Goal: Communication & Community: Answer question/provide support

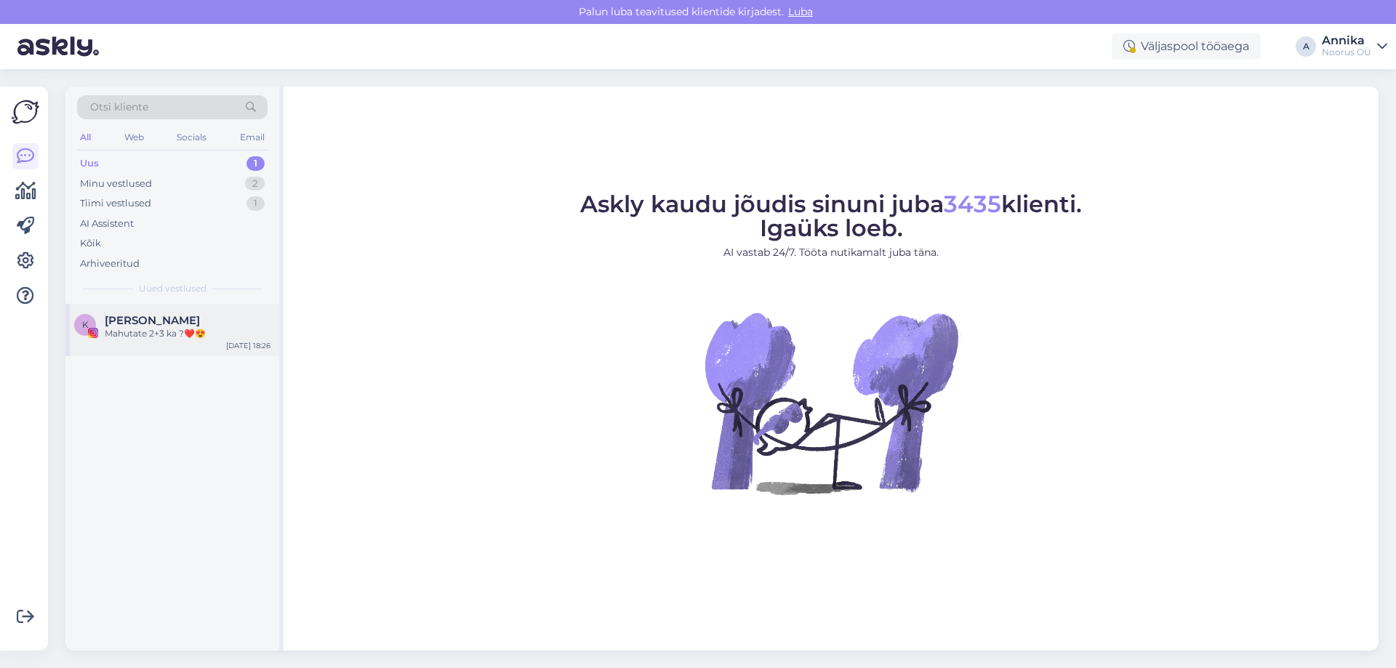
click at [205, 316] on div "[PERSON_NAME]" at bounding box center [188, 320] width 166 height 13
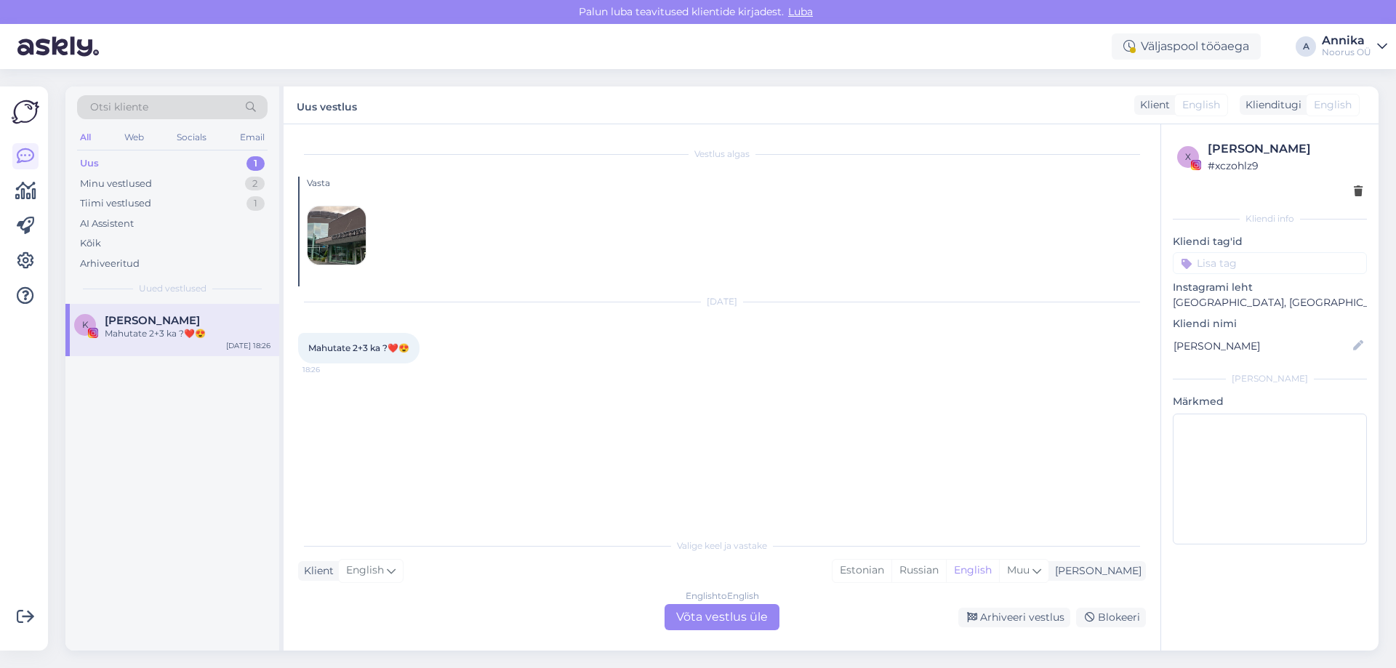
click at [324, 226] on img at bounding box center [337, 236] width 58 height 58
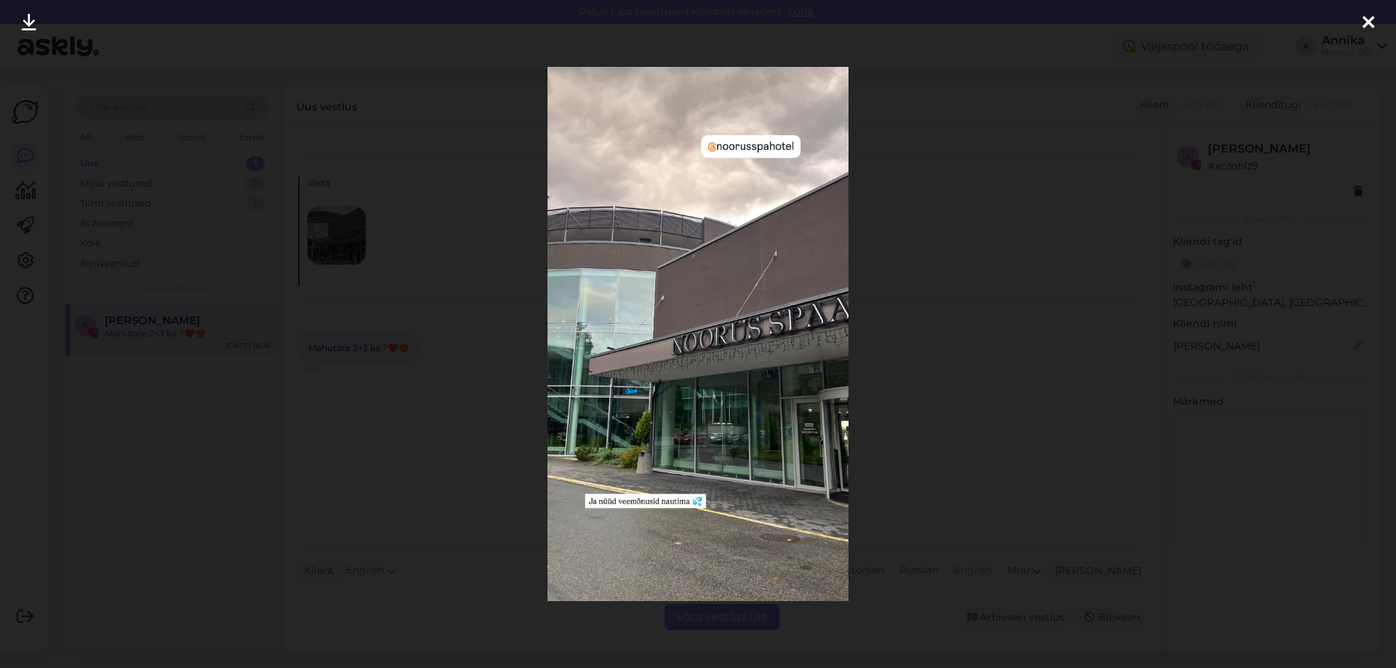
click at [909, 173] on div at bounding box center [698, 334] width 1396 height 668
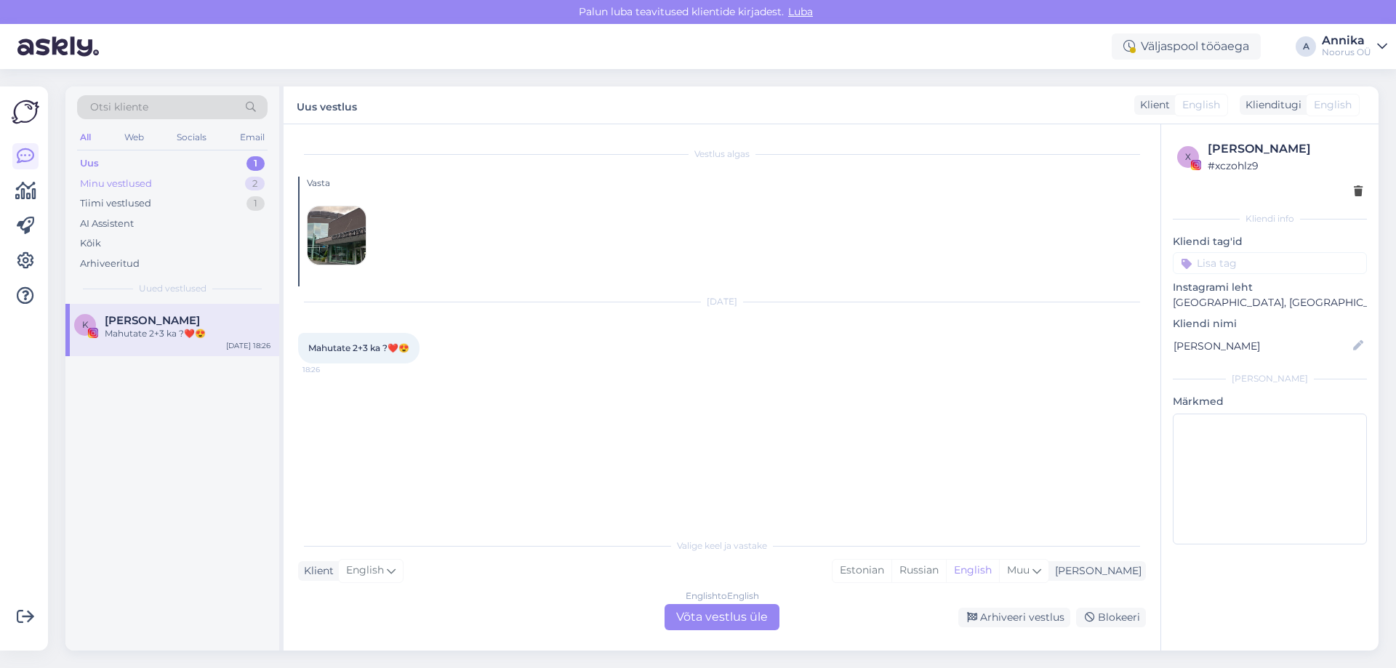
click at [203, 181] on div "Minu vestlused 2" at bounding box center [172, 184] width 191 height 20
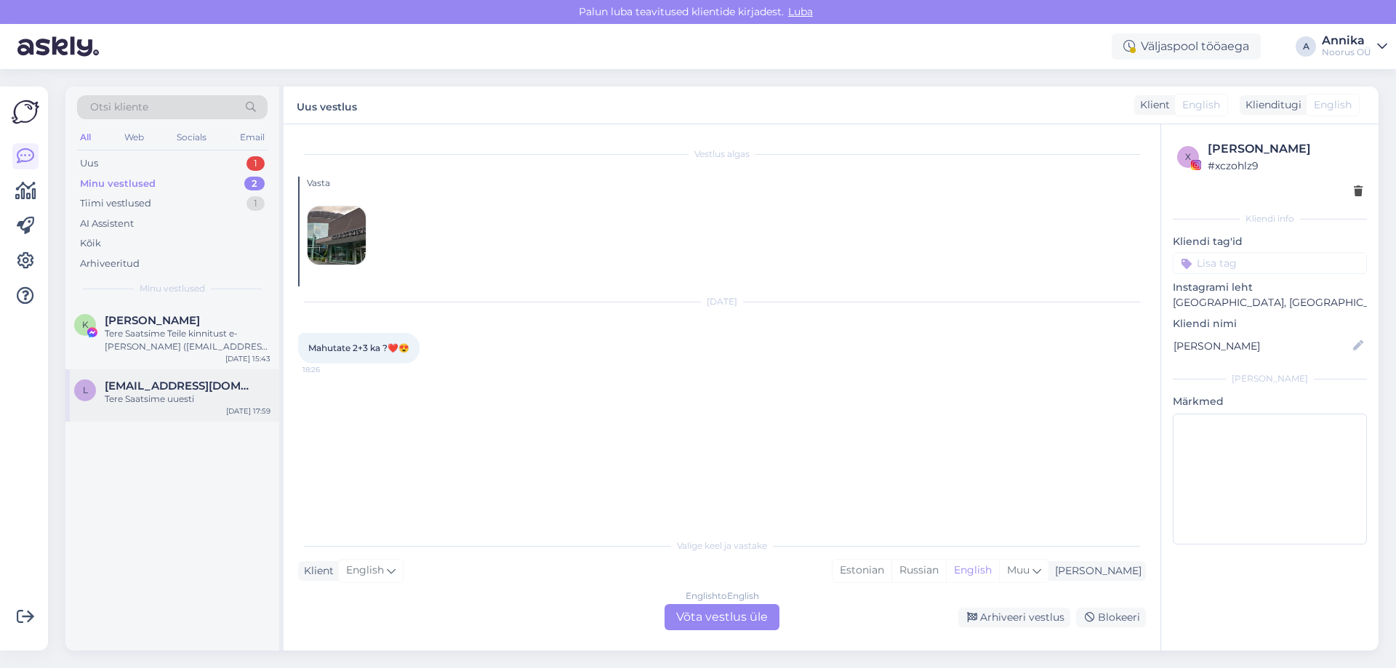
click at [216, 385] on span "[EMAIL_ADDRESS][DOMAIN_NAME]" at bounding box center [180, 386] width 151 height 13
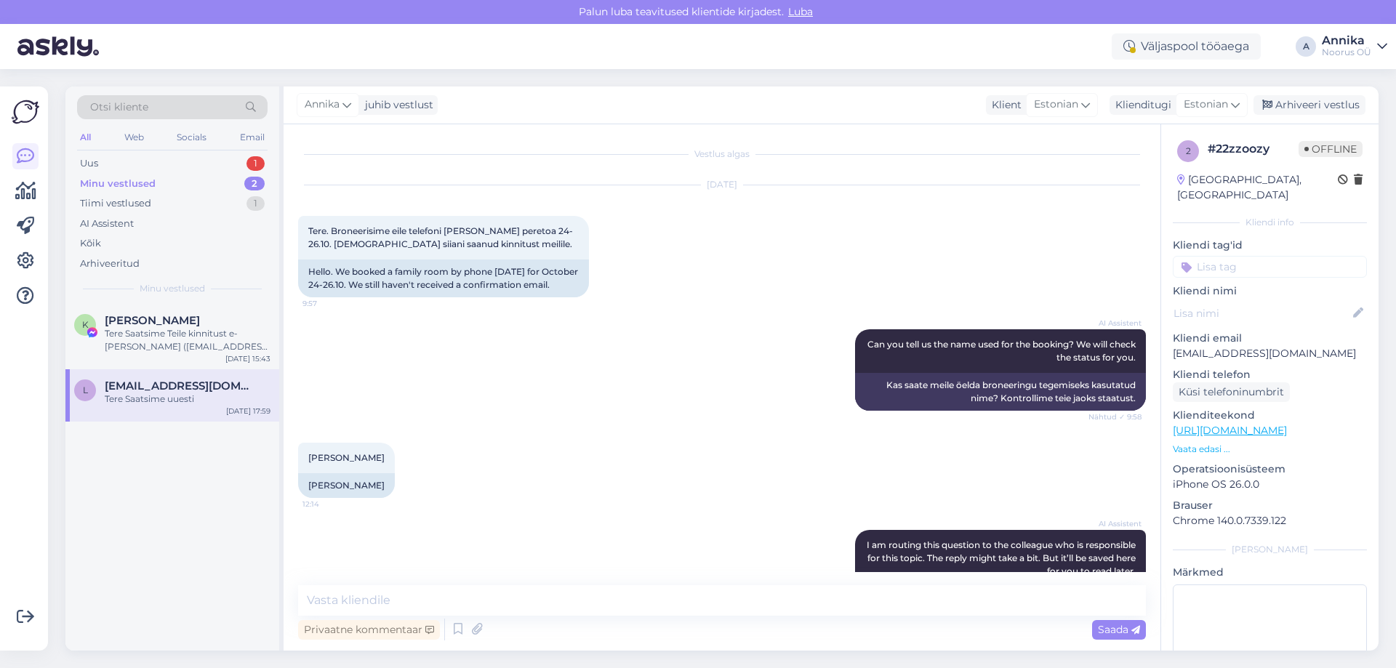
scroll to position [348, 0]
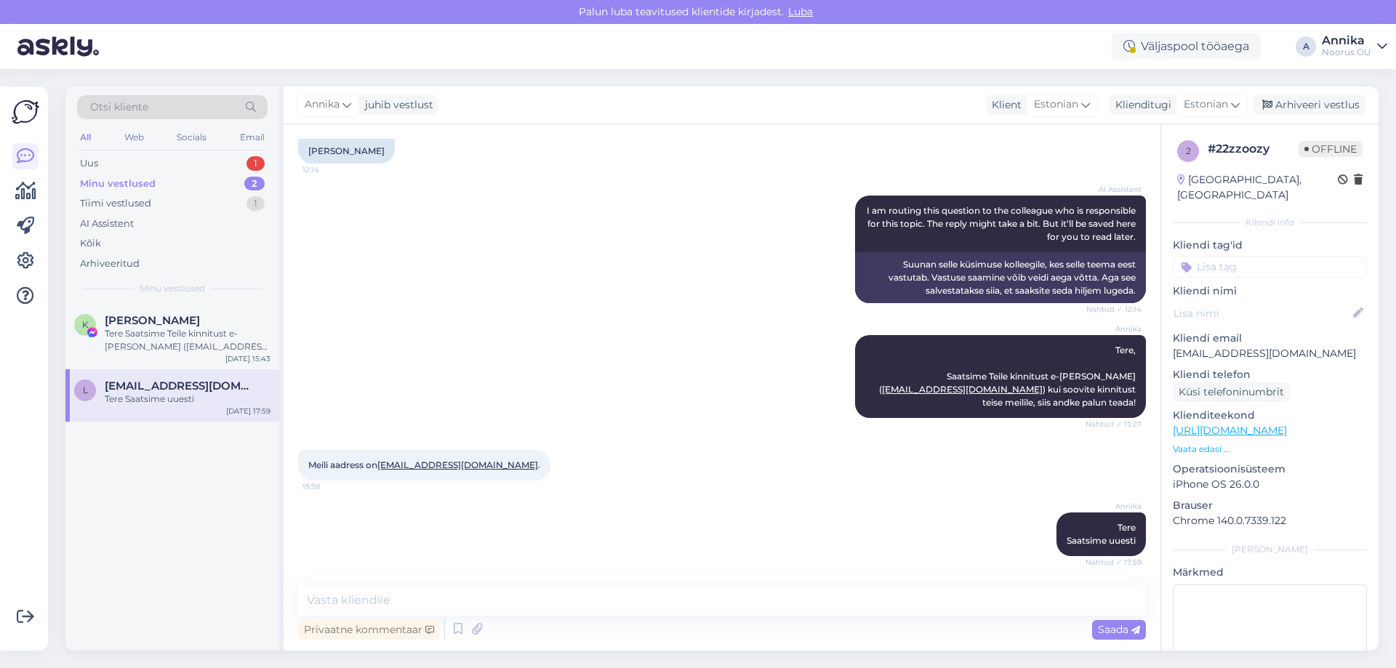
drag, startPoint x: 1300, startPoint y: 99, endPoint x: 1250, endPoint y: 122, distance: 55.3
click at [1300, 100] on div "Arhiveeri vestlus" at bounding box center [1310, 105] width 112 height 20
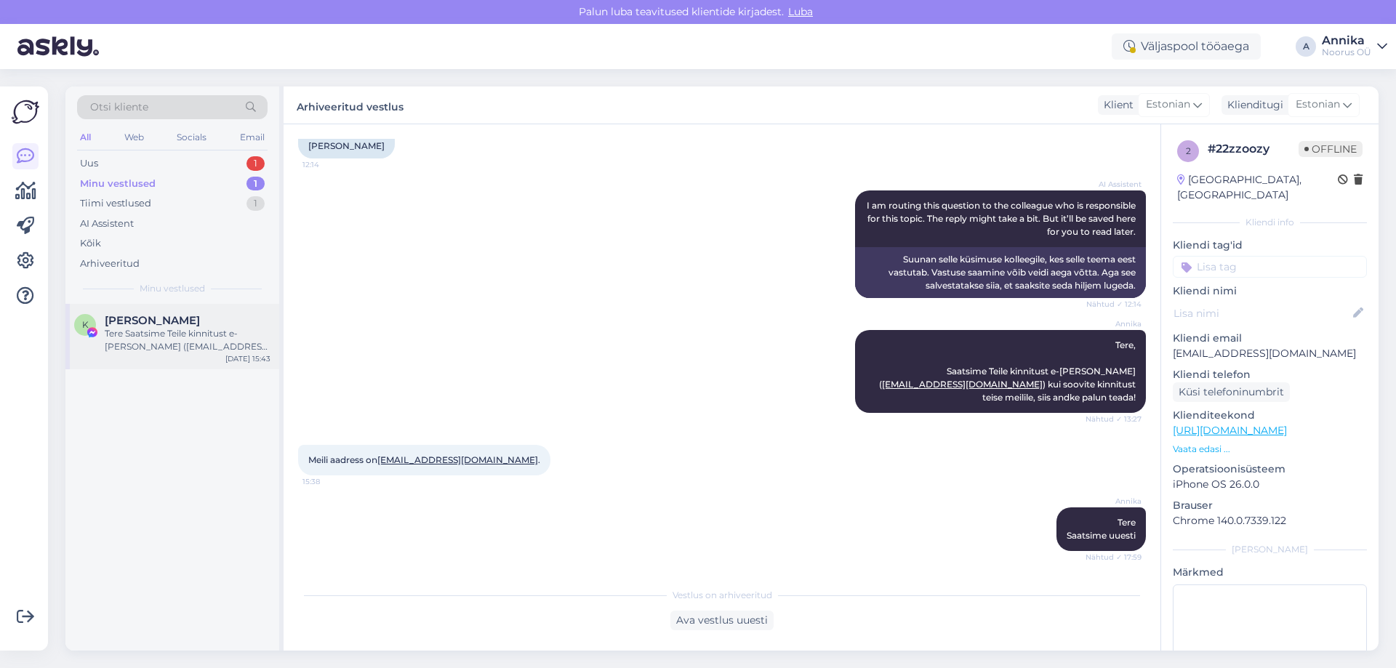
click at [177, 347] on div "Tere Saatsime Teile kinnitust e-[PERSON_NAME] ([EMAIL_ADDRESS][DOMAIN_NAME])." at bounding box center [188, 340] width 166 height 26
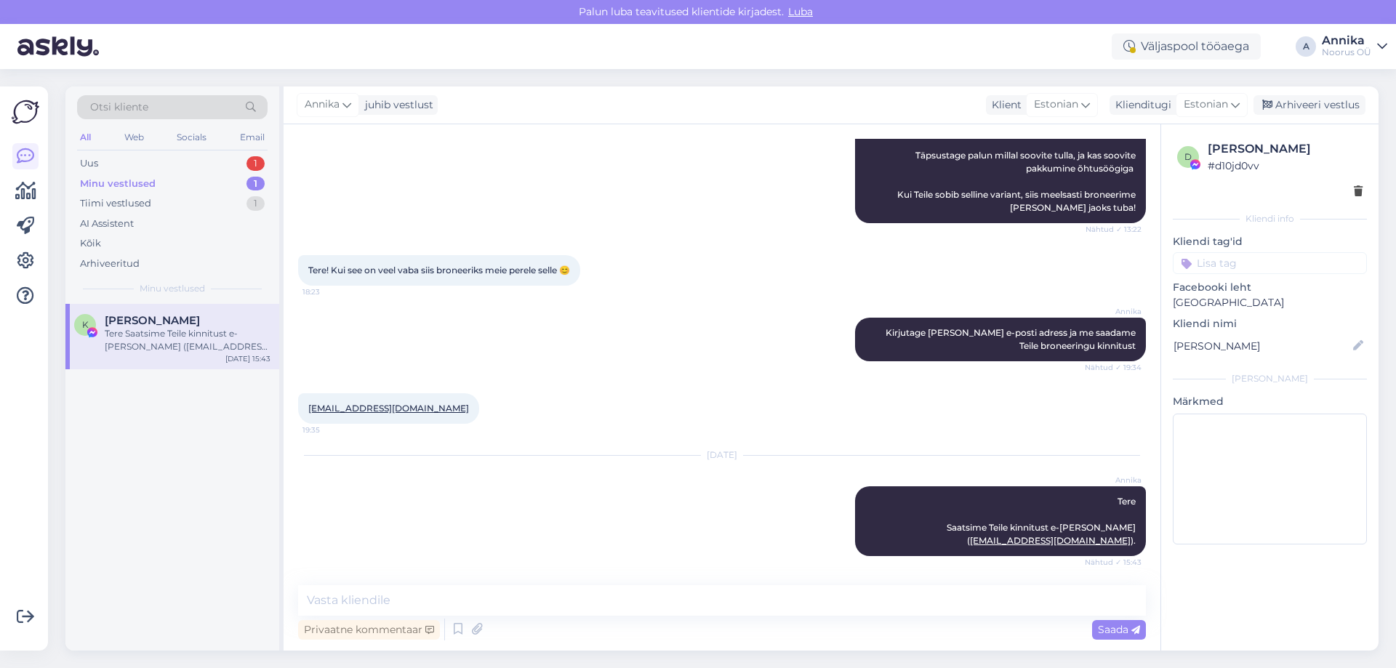
drag, startPoint x: 1318, startPoint y: 109, endPoint x: 1037, endPoint y: 239, distance: 309.2
click at [1318, 110] on div "Arhiveeri vestlus" at bounding box center [1310, 105] width 112 height 20
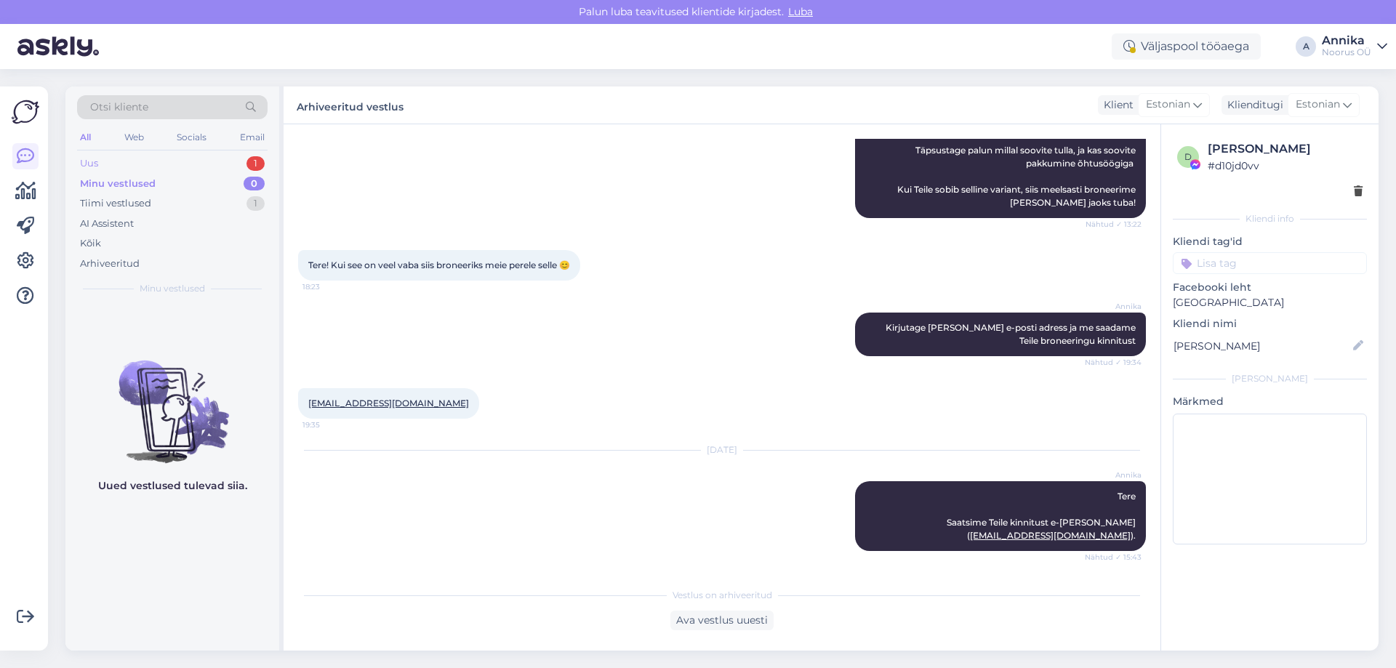
click at [147, 156] on div "Uus 1" at bounding box center [172, 163] width 191 height 20
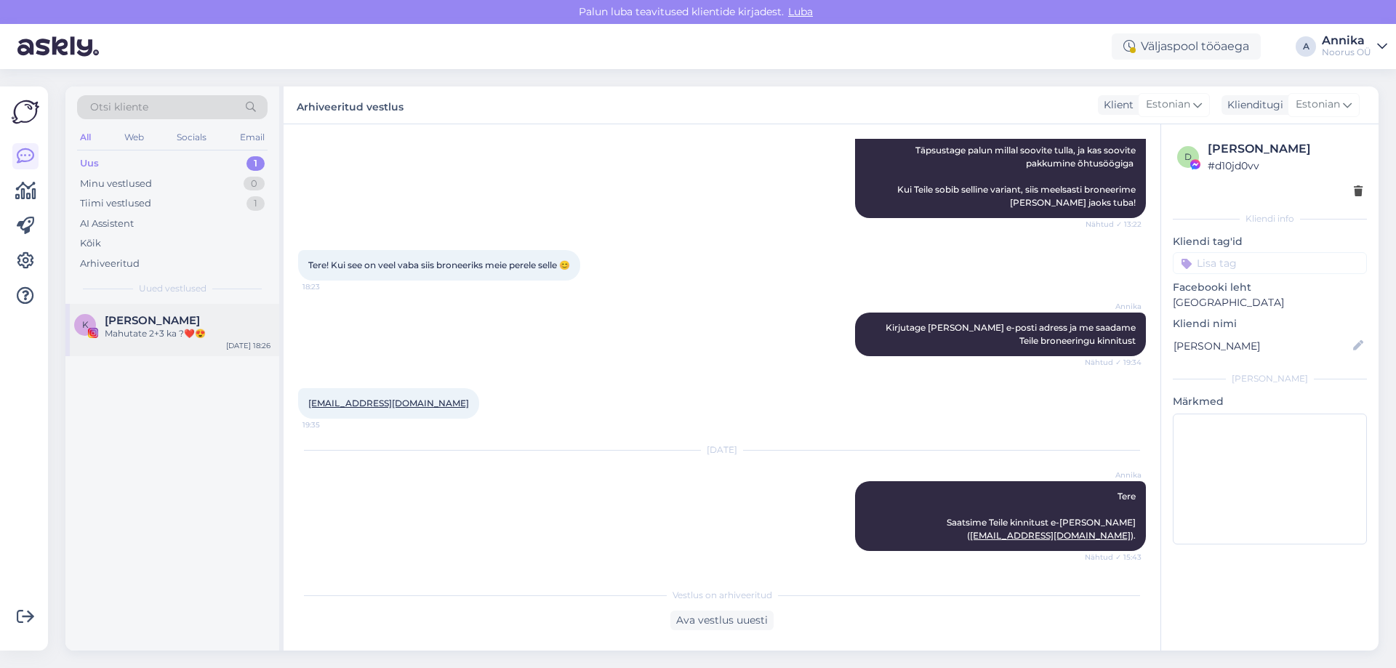
click at [166, 305] on div "K [PERSON_NAME] 2+3 ka ?❤️😍 [DATE] 18:26" at bounding box center [172, 330] width 214 height 52
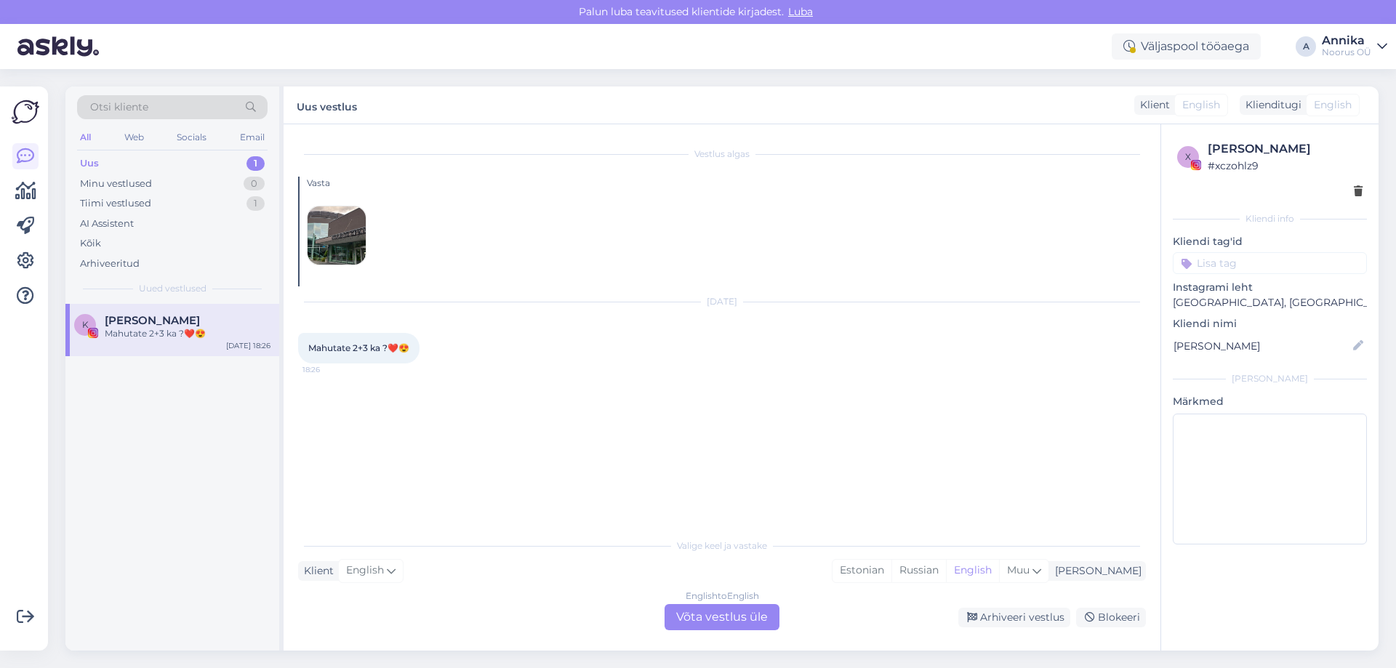
click at [329, 235] on img at bounding box center [337, 236] width 58 height 58
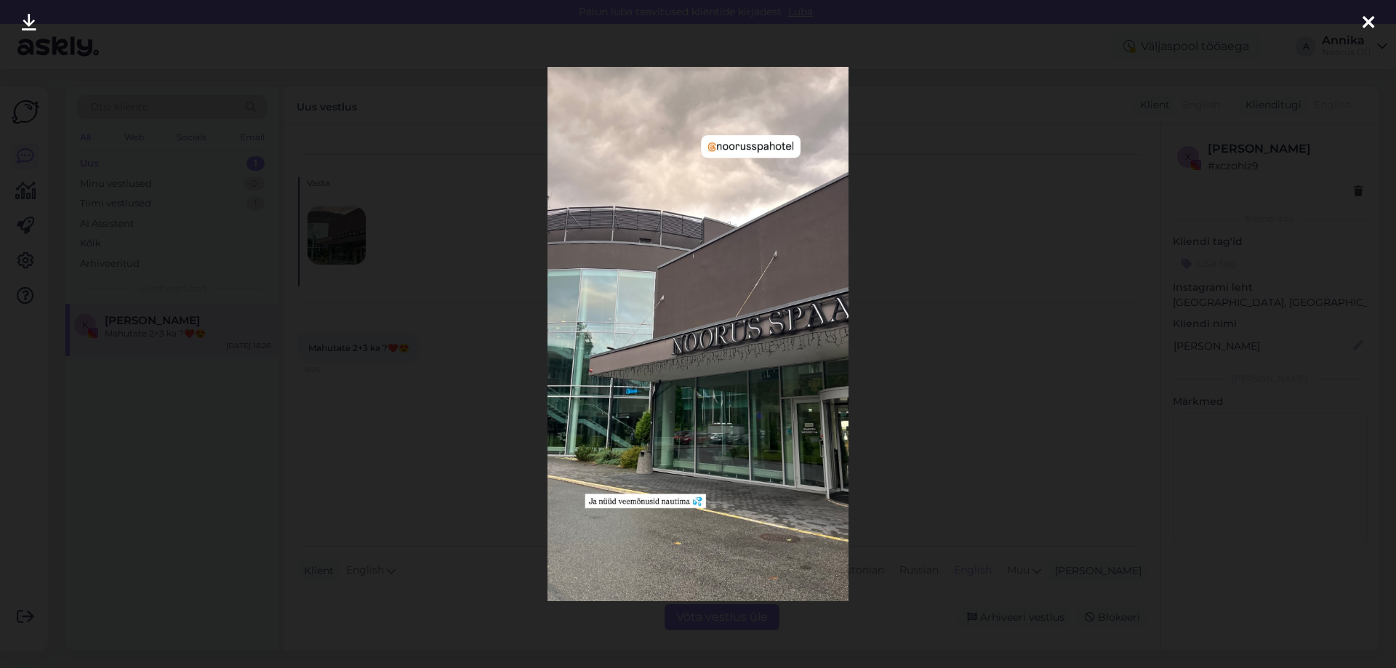
click at [1183, 216] on div at bounding box center [698, 334] width 1396 height 668
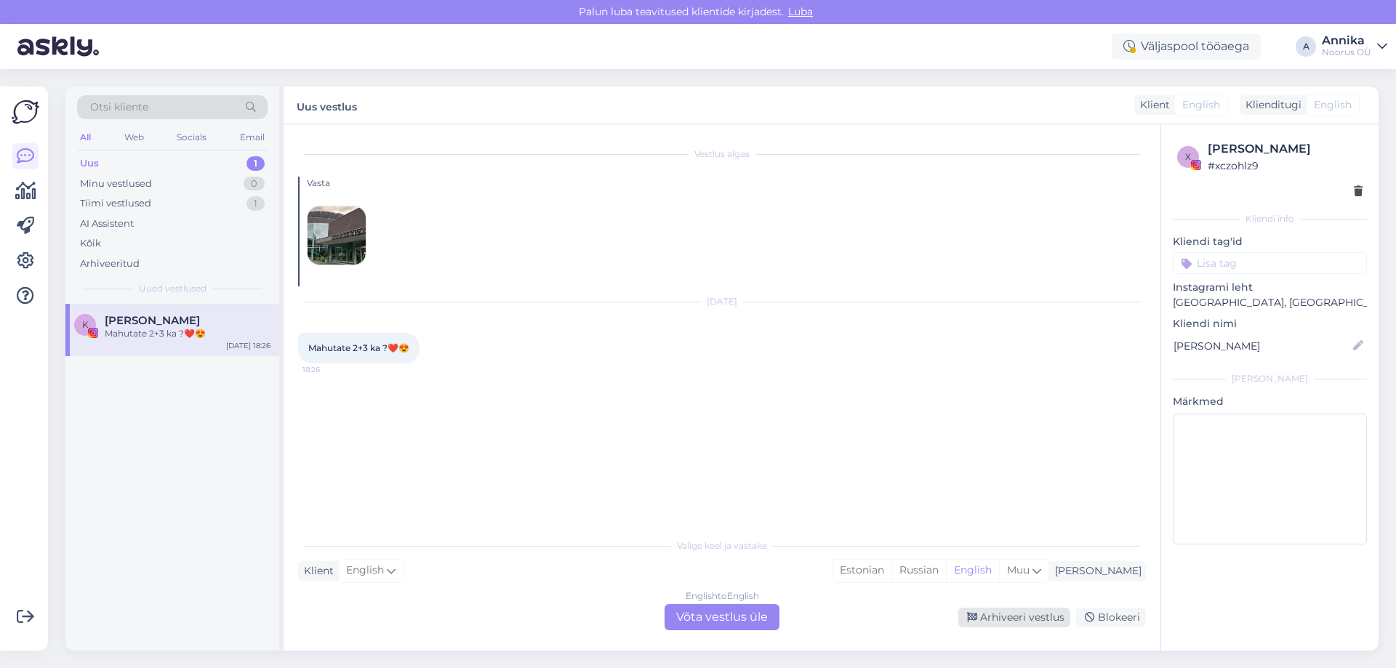
drag, startPoint x: 991, startPoint y: 620, endPoint x: 981, endPoint y: 623, distance: 9.7
click at [988, 621] on div "Arhiveeri vestlus" at bounding box center [1015, 618] width 112 height 20
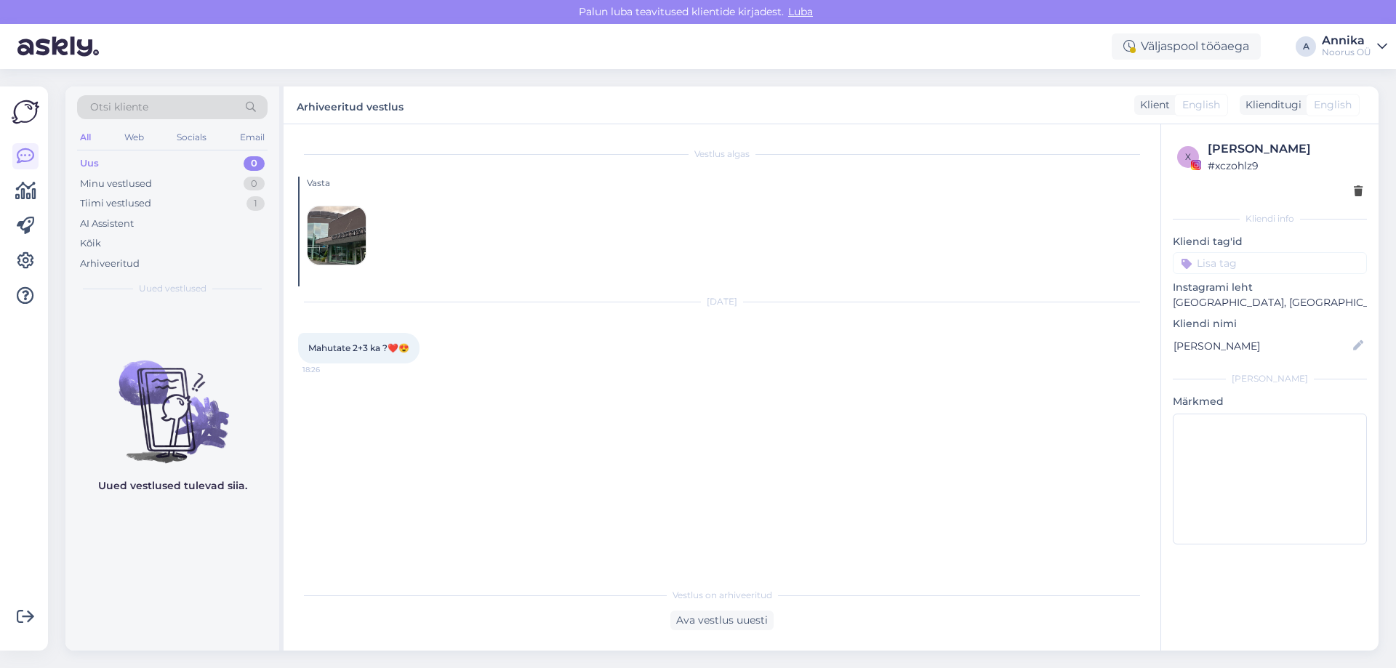
click at [641, 590] on div "Vestlus on arhiveeritud" at bounding box center [722, 595] width 848 height 13
click at [695, 618] on div "Ava vestlus uuesti" at bounding box center [722, 621] width 103 height 20
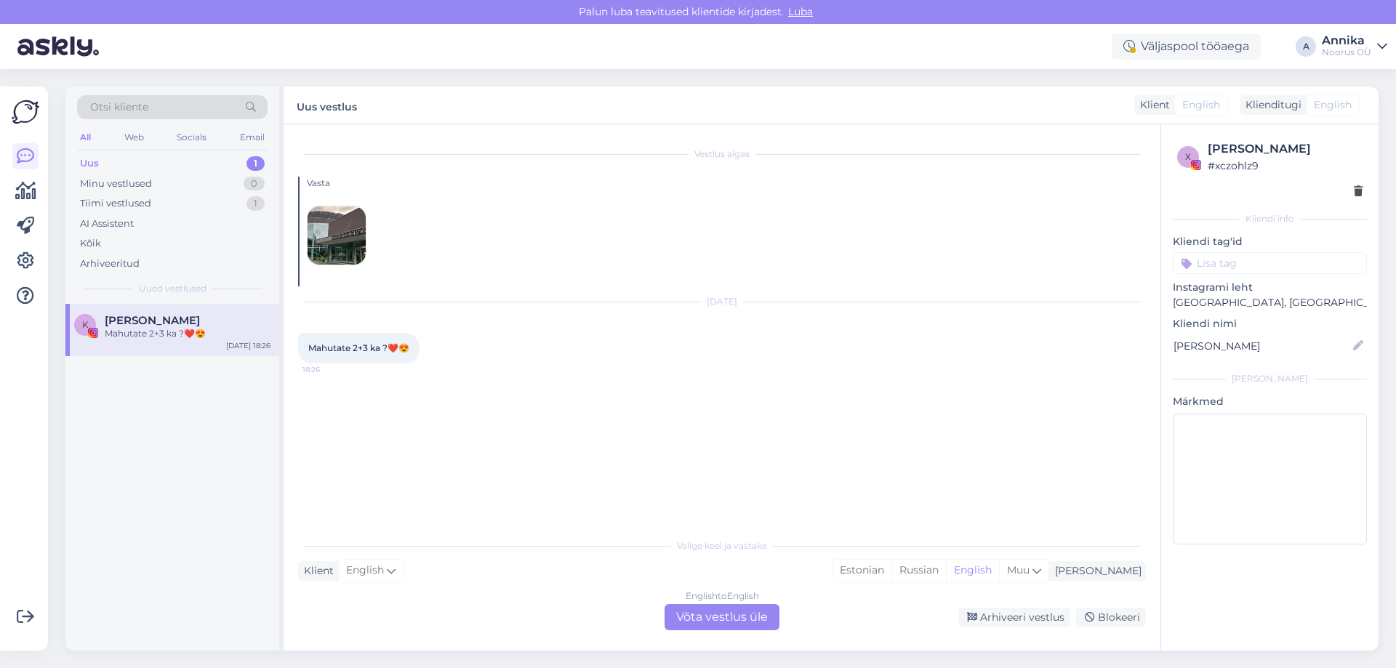
click at [694, 611] on div "English to English Võta vestlus üle" at bounding box center [722, 617] width 115 height 26
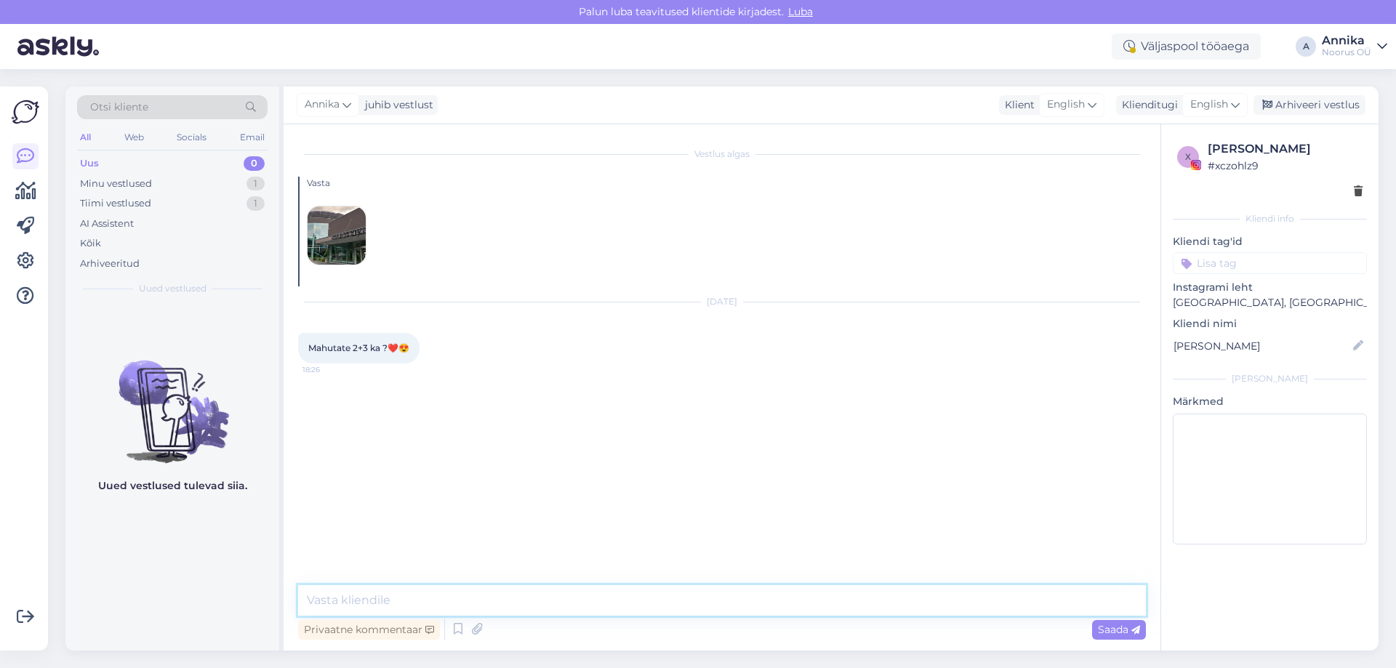
click at [679, 602] on textarea at bounding box center [722, 601] width 848 height 31
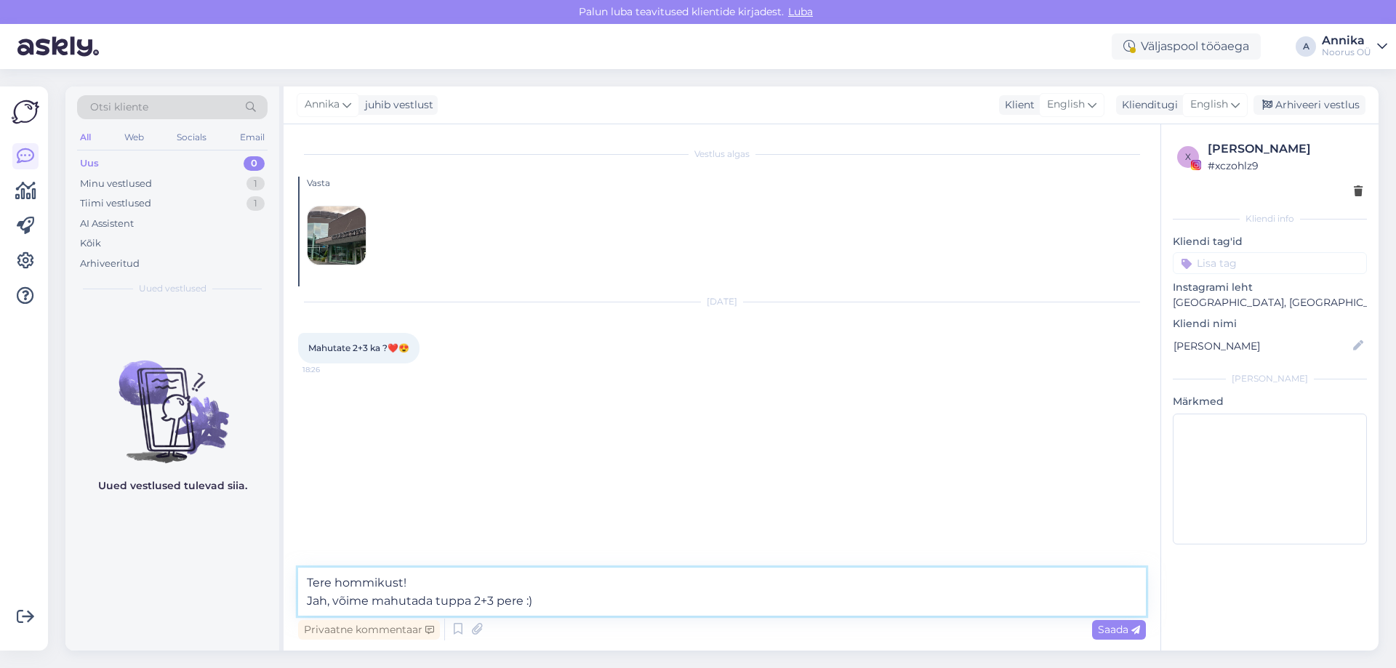
type textarea "Tere hommikust! Jah, võime mahutada tuppa 2+3 pere :)"
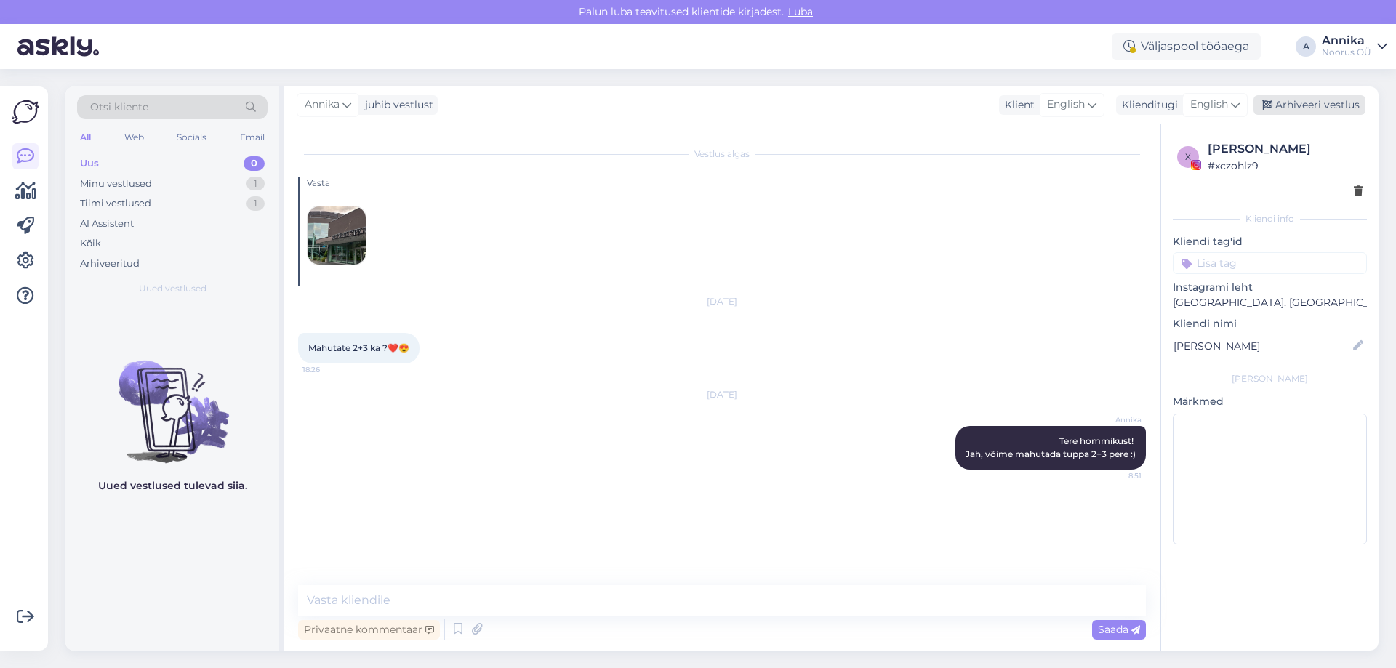
click at [1296, 103] on div "Arhiveeri vestlus" at bounding box center [1310, 105] width 112 height 20
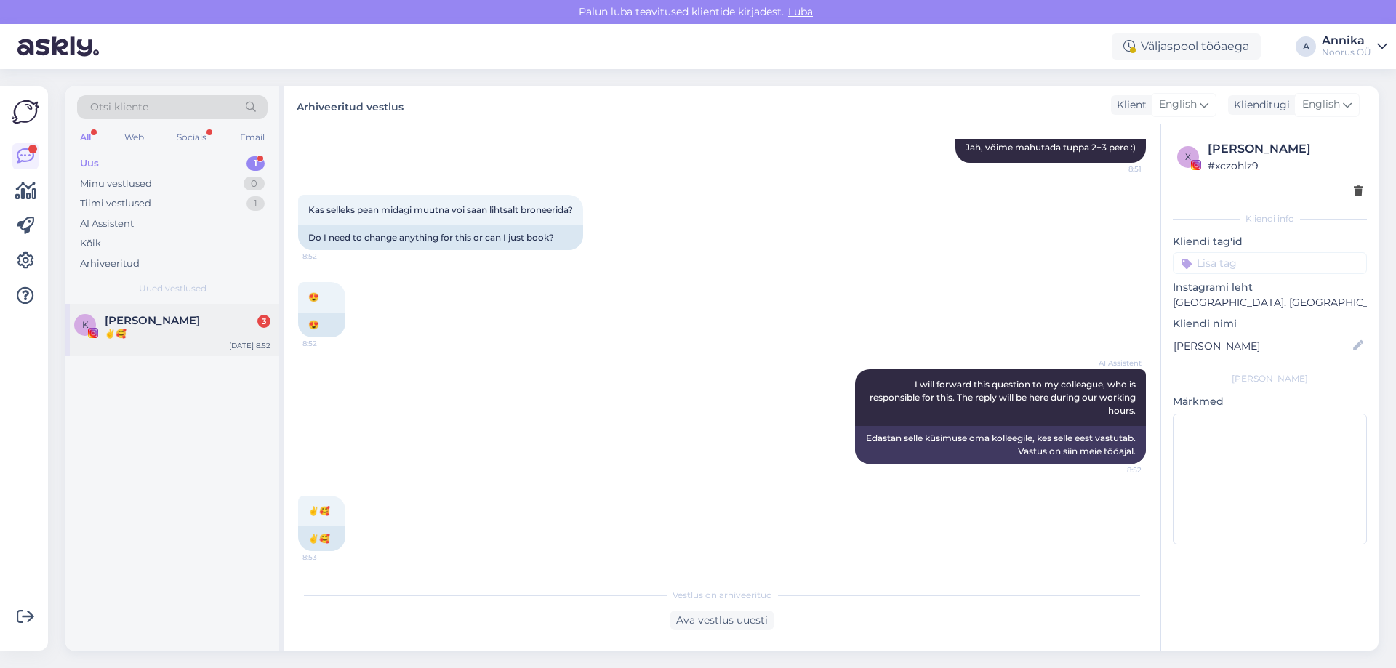
click at [127, 324] on div "[PERSON_NAME] 3 ✌️🥰" at bounding box center [188, 327] width 166 height 26
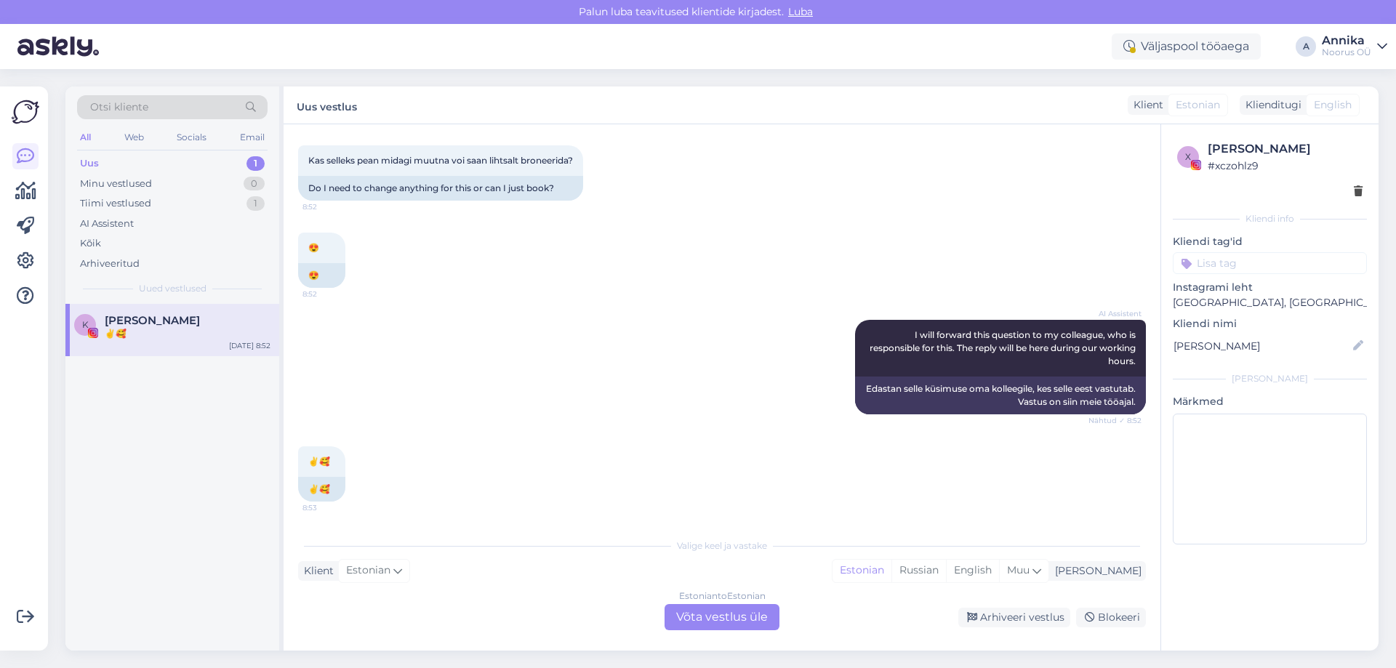
drag, startPoint x: 722, startPoint y: 623, endPoint x: 728, endPoint y: 575, distance: 48.4
click at [722, 622] on div "Estonian to Estonian Võta vestlus üle" at bounding box center [722, 617] width 115 height 26
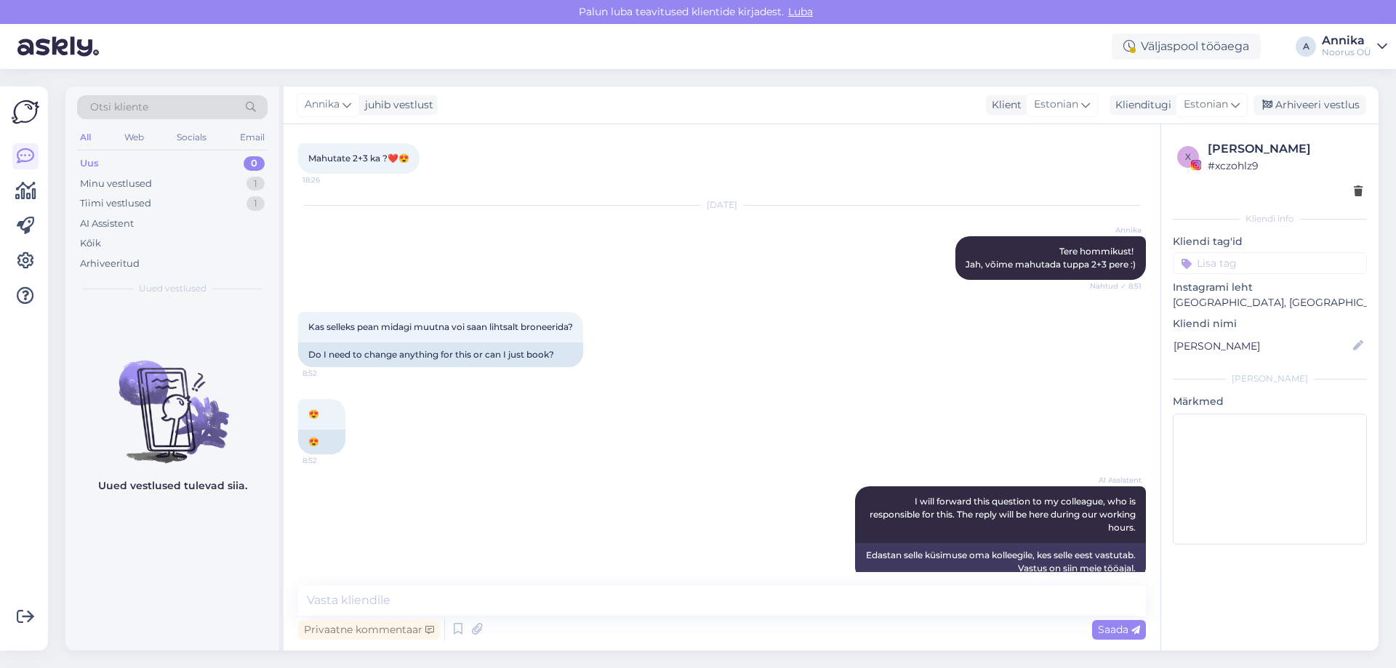
scroll to position [84, 0]
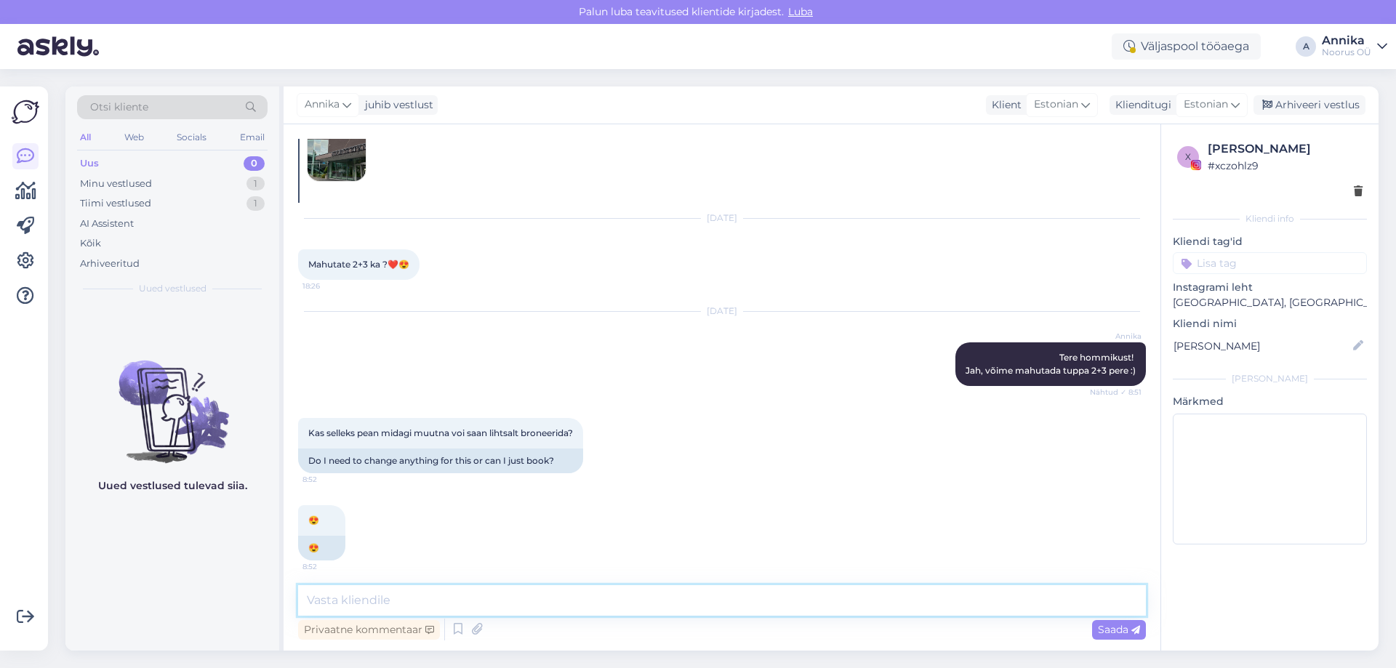
click at [540, 595] on textarea at bounding box center [722, 601] width 848 height 31
drag, startPoint x: 546, startPoint y: 602, endPoint x: 1371, endPoint y: 463, distance: 836.4
click at [561, 594] on textarea at bounding box center [722, 601] width 848 height 31
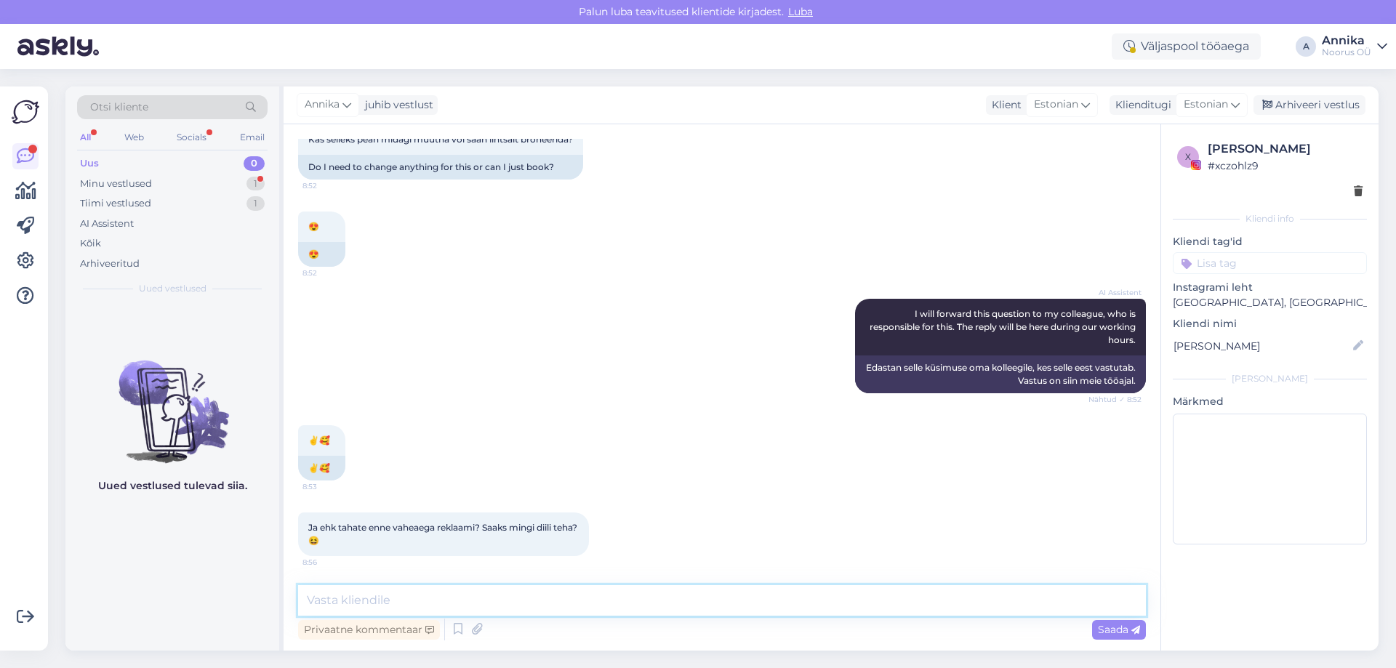
type textarea "T"
type textarea "Koostöö pakkumiseks palume kirjutada e-postile: [EMAIL_ADDRESS][DOMAIN_NAME] :)"
